Goal: Check status

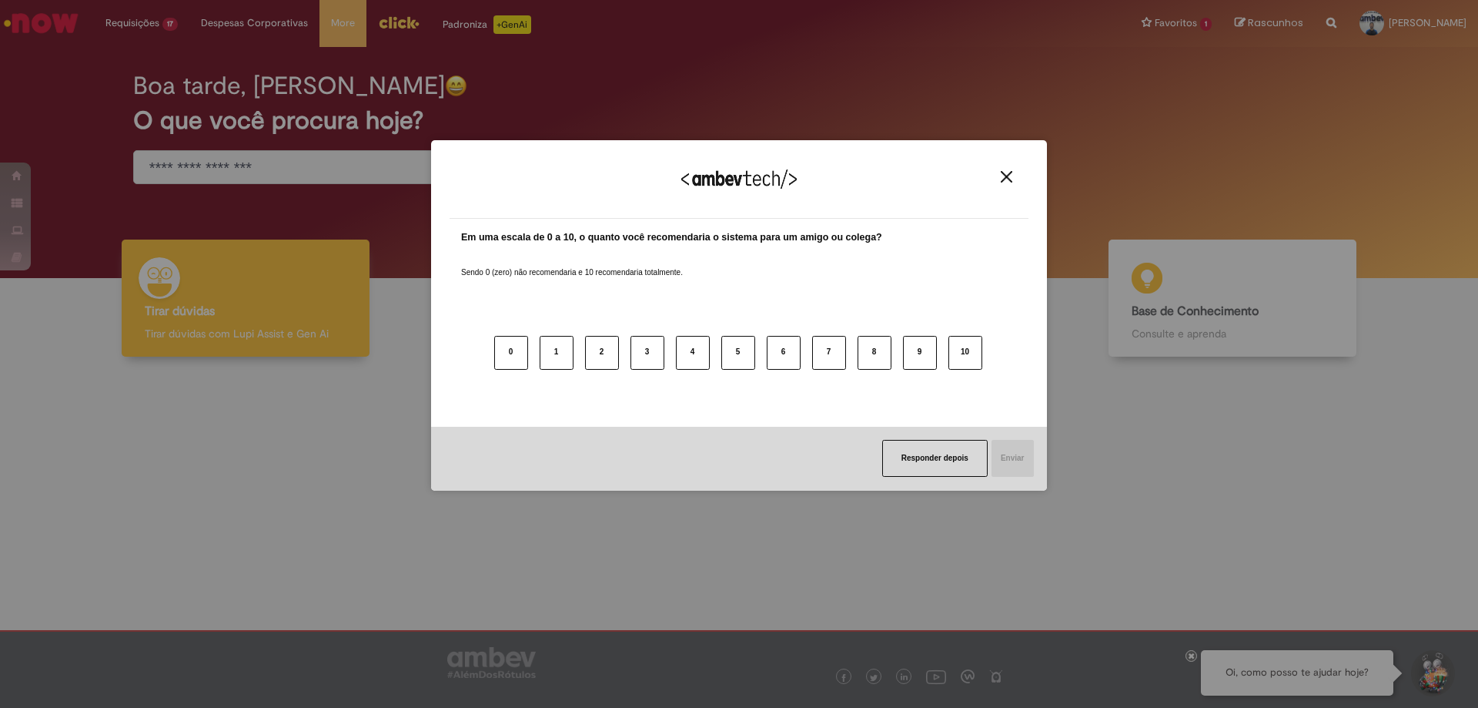
click at [1002, 171] on img "Close" at bounding box center [1007, 177] width 12 height 12
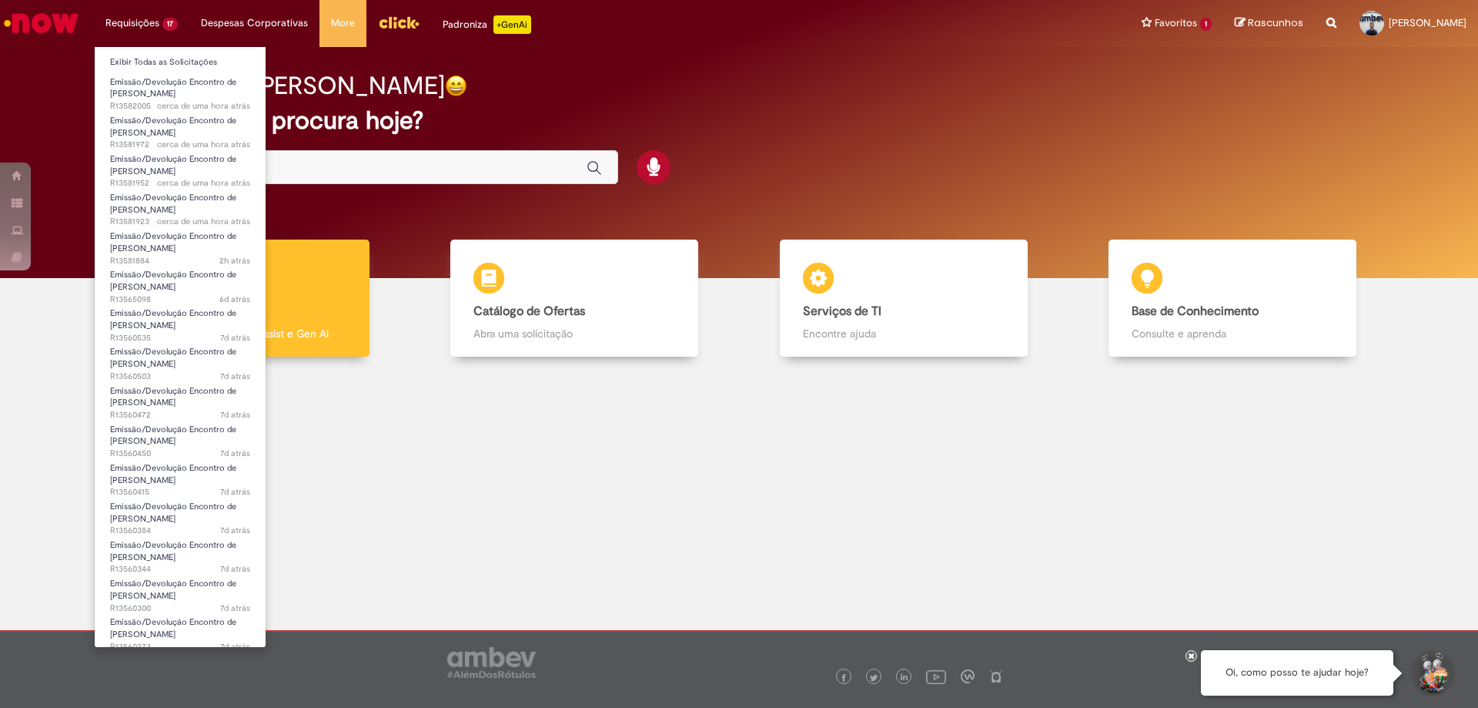
click at [172, 16] on li "Requisições 17 Exibir Todas as Solicitações Emissão/Devolução Encontro de Conta…" at bounding box center [141, 23] width 95 height 46
click at [158, 64] on link "Exibir Todas as Solicitações" at bounding box center [180, 62] width 171 height 17
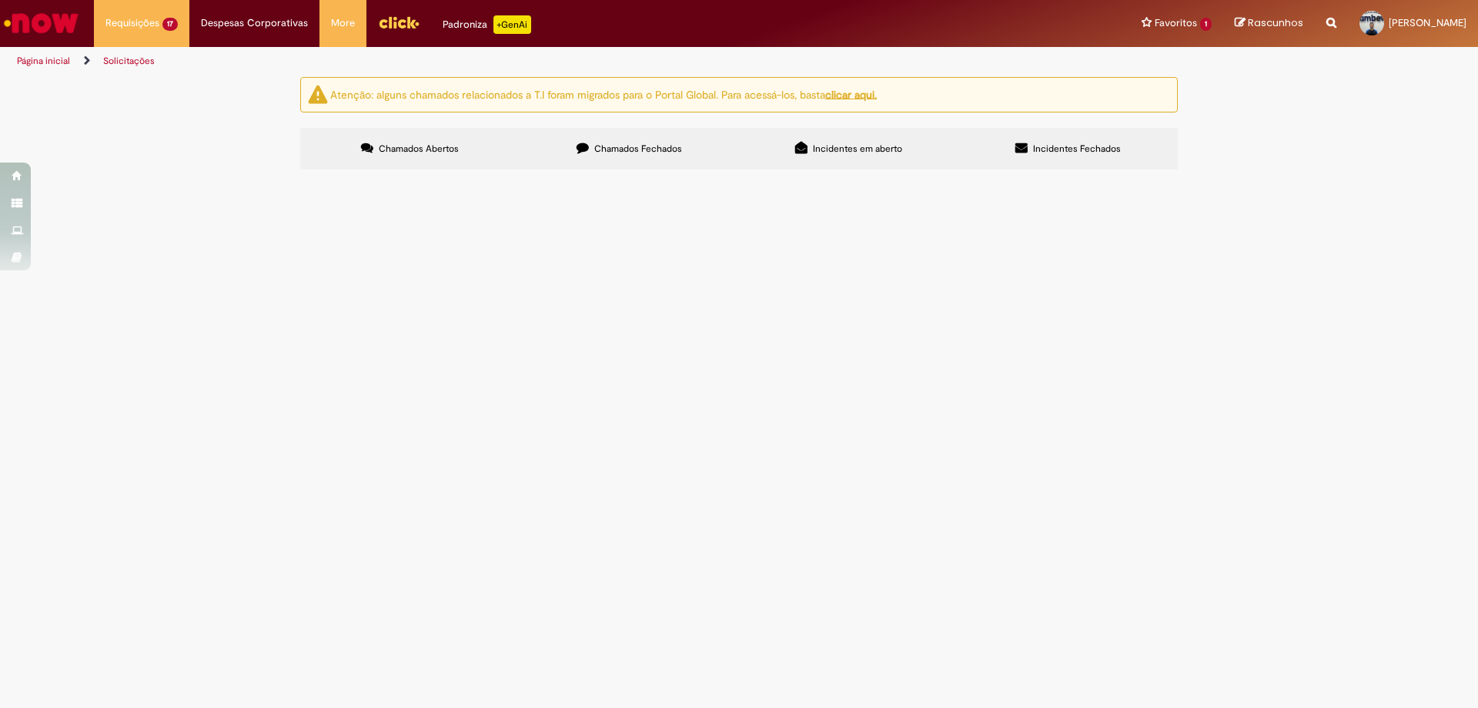
click at [0, 0] on span "Emissão/Devolução Encontro de [PERSON_NAME]" at bounding box center [0, 0] width 0 height 0
click at [0, 0] on span "SOLICITO ACERTO DE CONTAS PARA O DOCUMENTO ACIMA" at bounding box center [0, 0] width 0 height 0
click at [0, 0] on span "Aberto" at bounding box center [0, 0] width 0 height 0
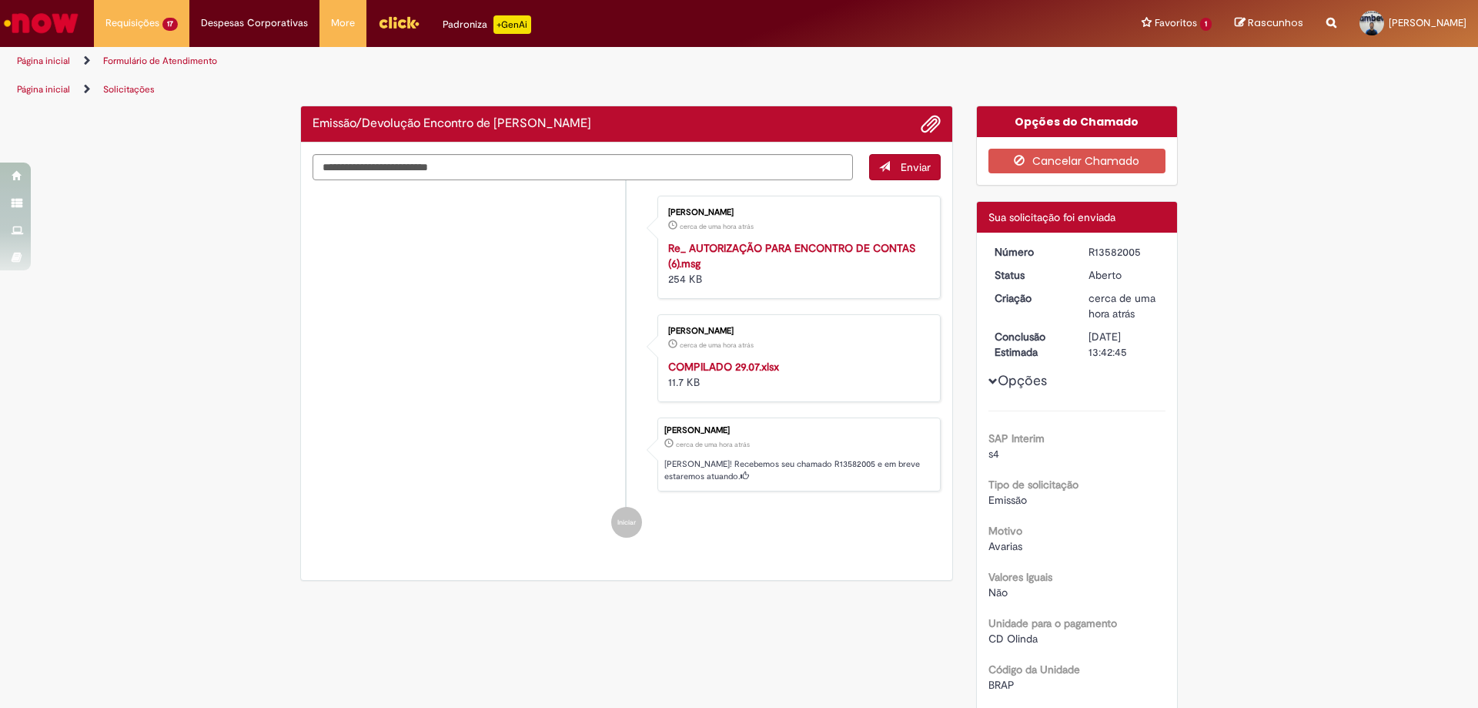
click at [1006, 276] on dt "Status" at bounding box center [1030, 274] width 95 height 15
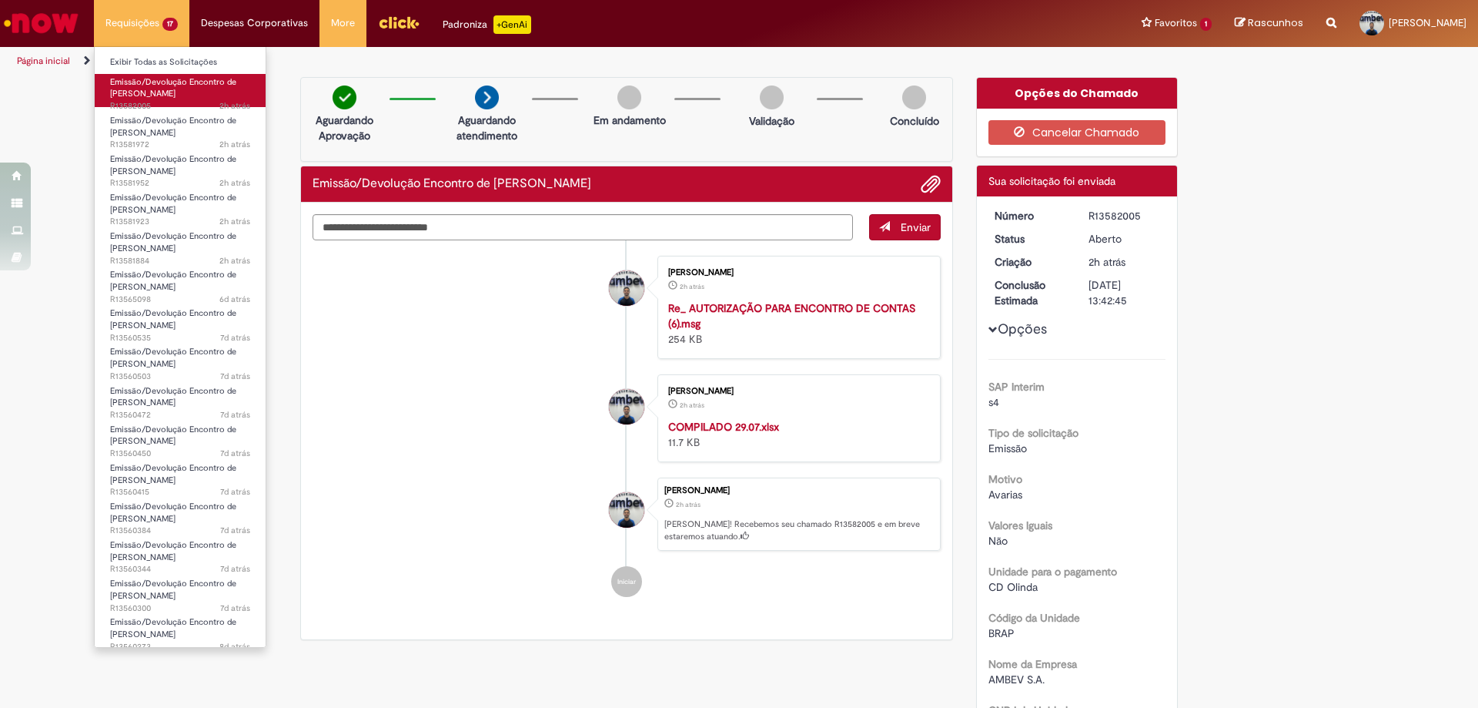
drag, startPoint x: 220, startPoint y: 100, endPoint x: 219, endPoint y: 109, distance: 8.6
